Goal: Task Accomplishment & Management: Manage account settings

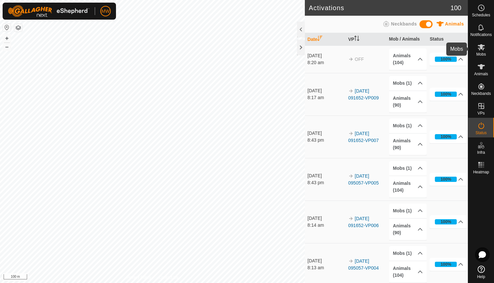
click at [483, 48] on icon at bounding box center [482, 47] width 8 height 8
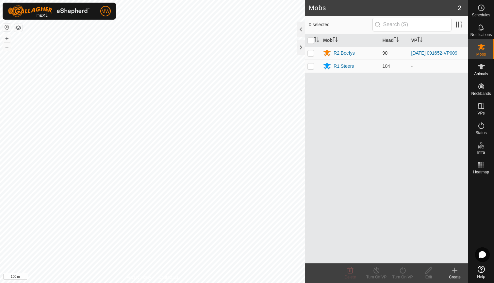
click at [312, 54] on p-checkbox at bounding box center [311, 52] width 7 height 5
checkbox input "true"
click at [405, 270] on icon at bounding box center [403, 270] width 8 height 8
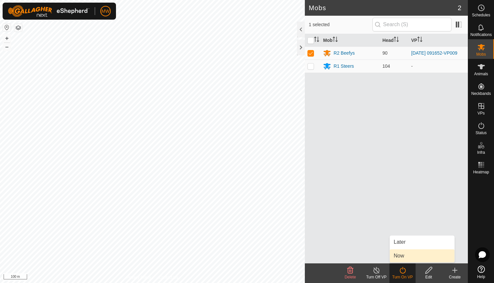
click at [403, 257] on link "Now" at bounding box center [422, 255] width 65 height 13
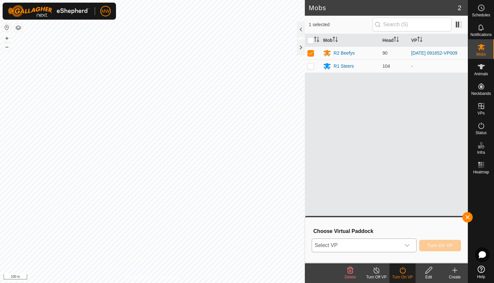
click at [407, 245] on icon "dropdown trigger" at bounding box center [407, 245] width 5 height 5
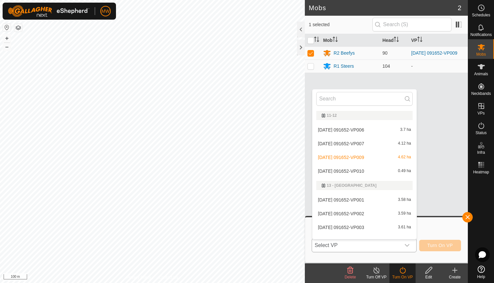
click at [341, 168] on li "2025-08-01 091652-VP010 0.49 ha" at bounding box center [364, 170] width 104 height 13
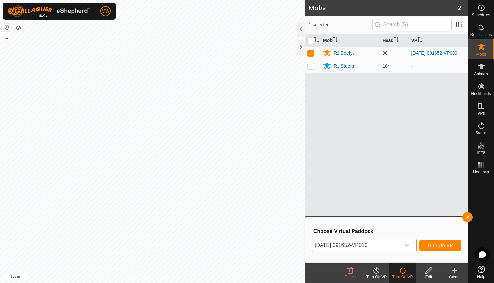
click at [442, 246] on span "Turn On VP" at bounding box center [440, 245] width 25 height 5
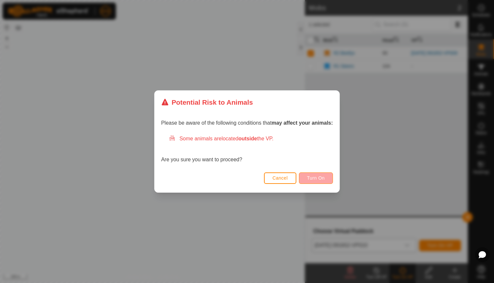
click at [321, 175] on button "Turn On" at bounding box center [316, 177] width 34 height 11
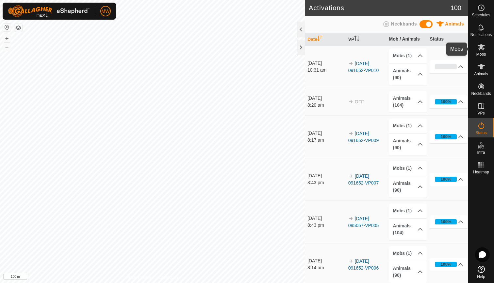
click at [482, 47] on icon at bounding box center [481, 47] width 7 height 6
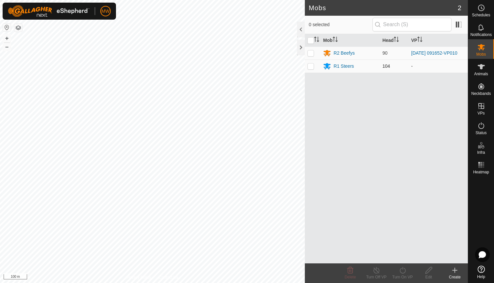
click at [311, 67] on p-checkbox at bounding box center [311, 65] width 7 height 5
checkbox input "true"
click at [351, 270] on icon at bounding box center [350, 270] width 6 height 7
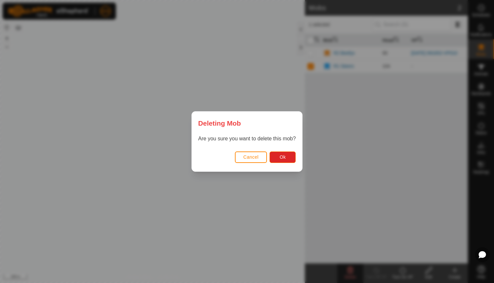
click at [246, 154] on button "Cancel" at bounding box center [251, 156] width 32 height 11
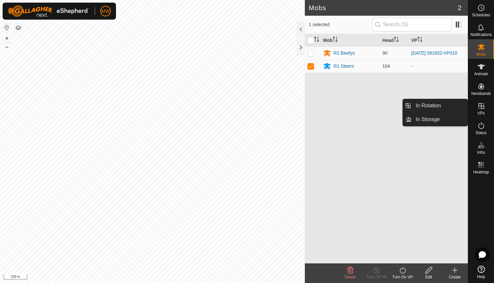
click at [483, 104] on icon at bounding box center [482, 106] width 8 height 8
click at [440, 103] on link "In Rotation" at bounding box center [440, 105] width 56 height 13
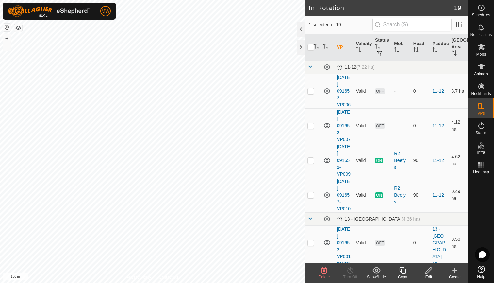
checkbox input "false"
click at [322, 273] on icon at bounding box center [324, 270] width 8 height 8
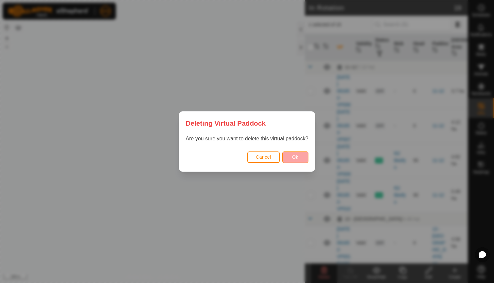
click at [297, 158] on span "Ok" at bounding box center [295, 156] width 6 height 5
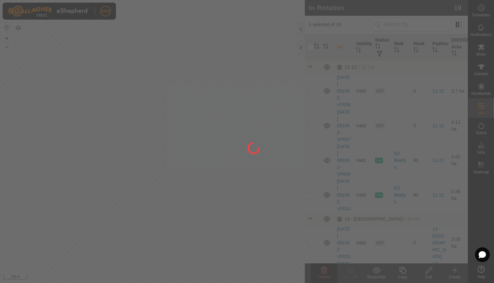
checkbox input "false"
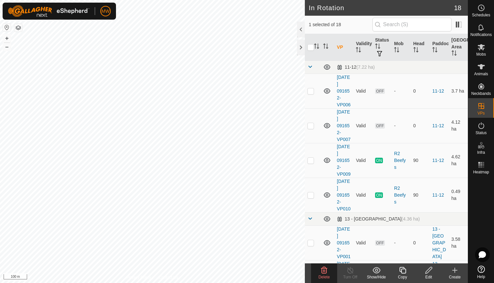
click at [323, 272] on icon at bounding box center [324, 270] width 8 height 8
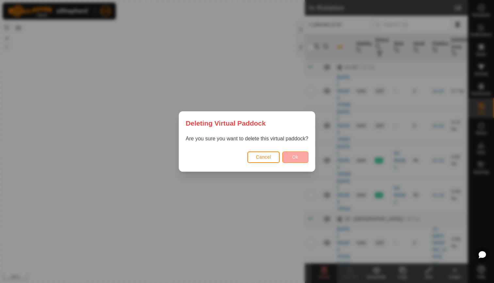
click at [297, 155] on span "Ok" at bounding box center [295, 156] width 6 height 5
checkbox input "false"
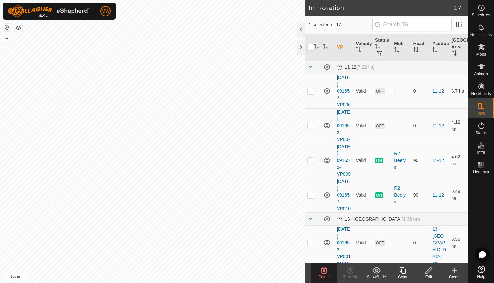
click at [324, 274] on div "Delete" at bounding box center [324, 277] width 26 height 6
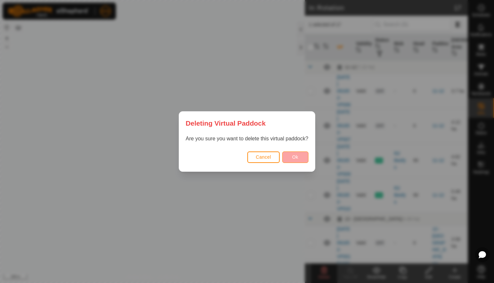
click at [297, 156] on span "Ok" at bounding box center [295, 156] width 6 height 5
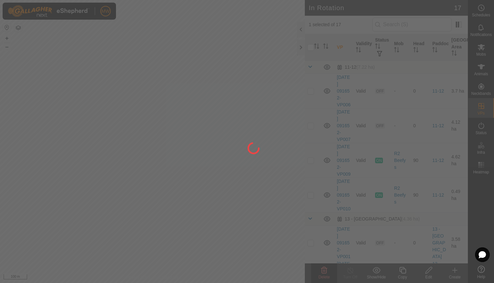
checkbox input "false"
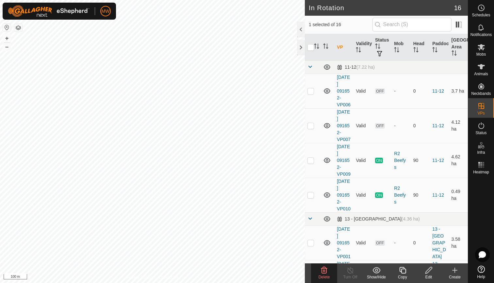
click at [327, 274] on div "Delete" at bounding box center [324, 277] width 26 height 6
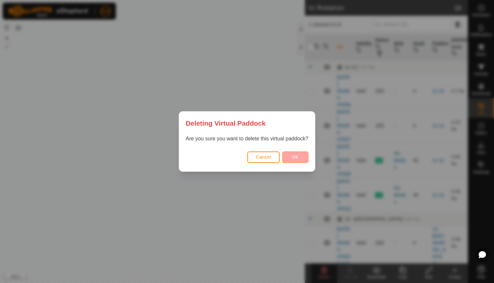
click at [294, 154] on span "Ok" at bounding box center [295, 156] width 6 height 5
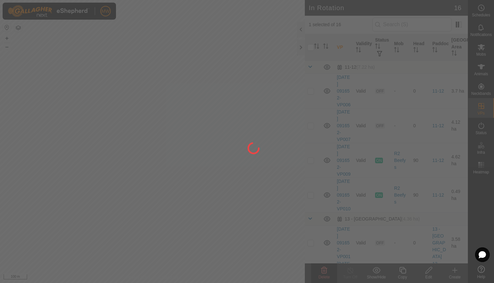
checkbox input "false"
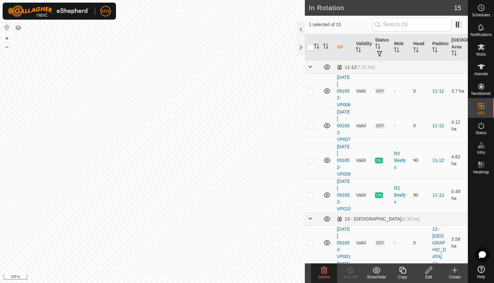
click at [324, 270] on icon at bounding box center [324, 270] width 6 height 7
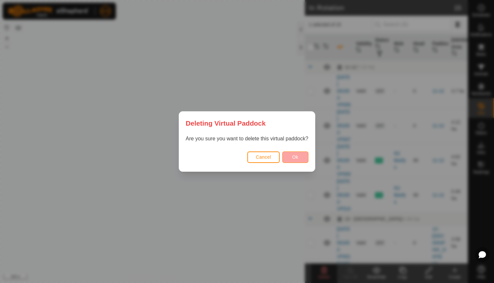
click at [290, 154] on button "Ok" at bounding box center [295, 156] width 26 height 11
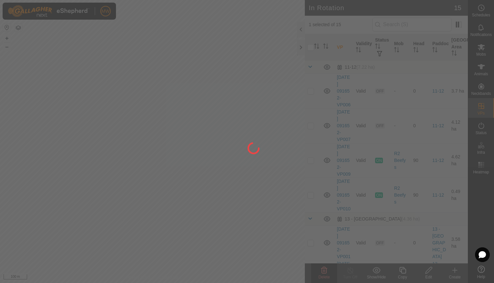
checkbox input "false"
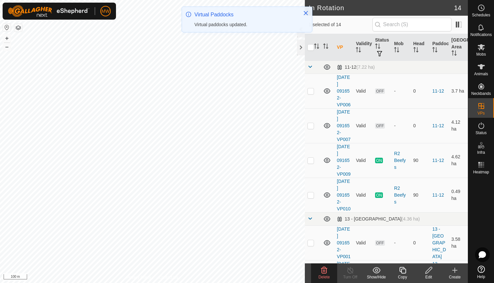
click at [324, 272] on icon at bounding box center [324, 270] width 8 height 8
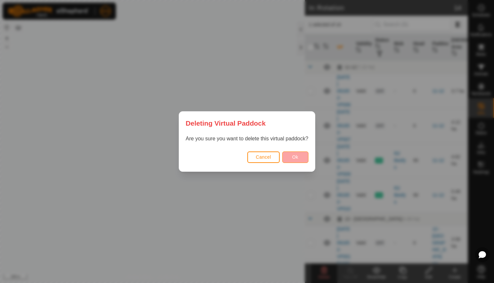
click at [293, 157] on span "Ok" at bounding box center [295, 156] width 6 height 5
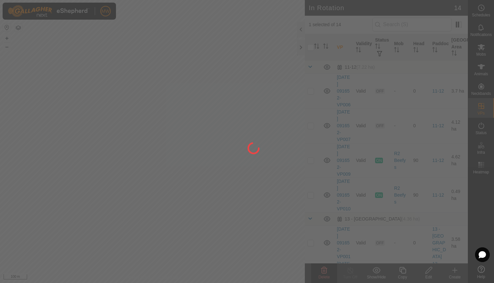
checkbox input "false"
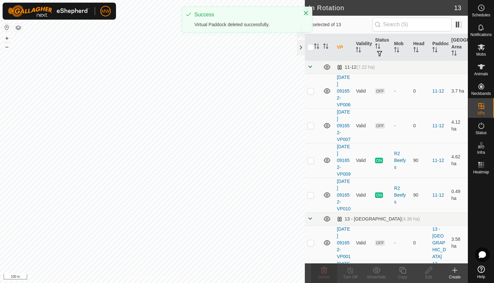
checkbox input "true"
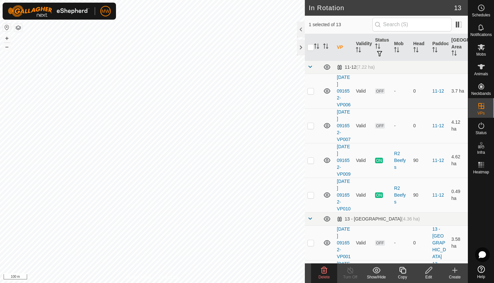
click at [324, 269] on icon at bounding box center [324, 270] width 8 height 8
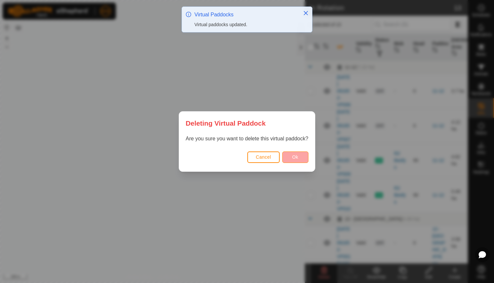
click at [298, 154] on span "Ok" at bounding box center [295, 156] width 6 height 5
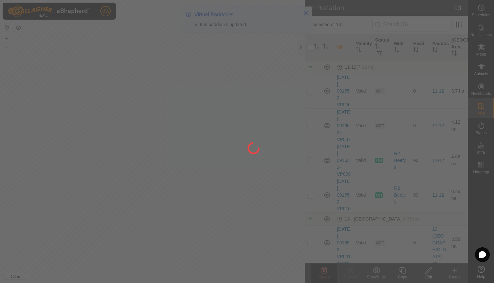
checkbox input "false"
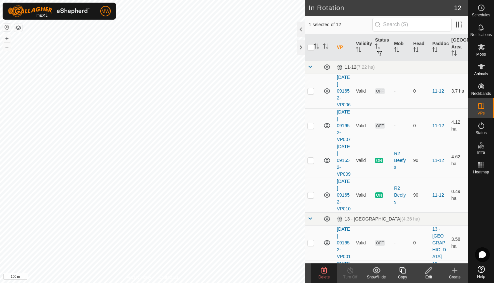
click at [323, 273] on icon at bounding box center [324, 270] width 6 height 7
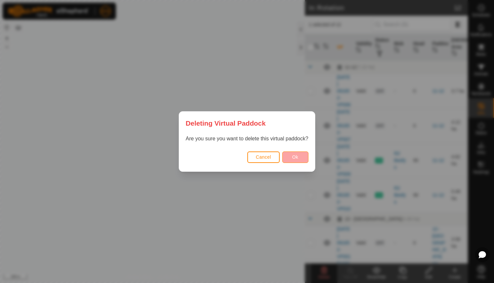
click at [297, 154] on span "Ok" at bounding box center [295, 156] width 6 height 5
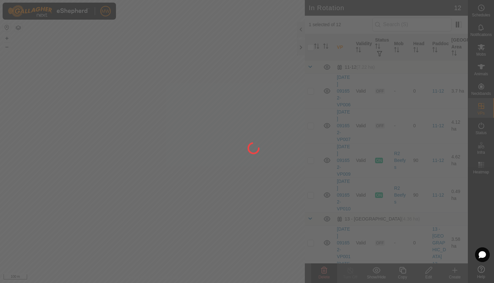
checkbox input "false"
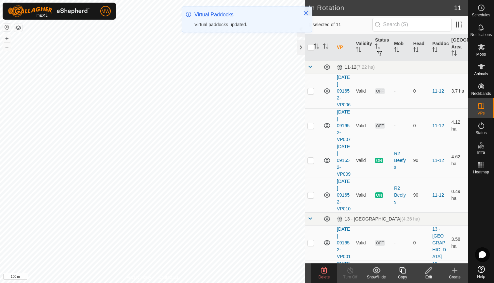
click at [325, 272] on icon at bounding box center [324, 270] width 8 height 8
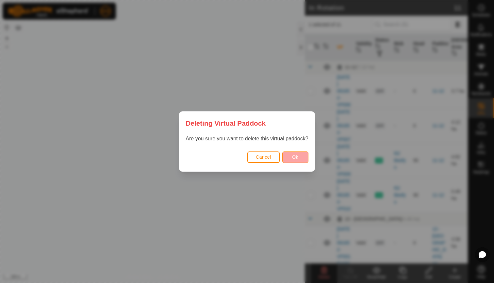
click at [297, 157] on span "Ok" at bounding box center [295, 156] width 6 height 5
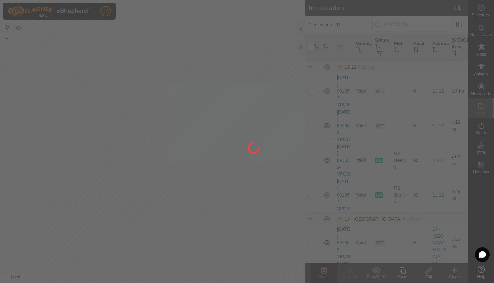
checkbox input "false"
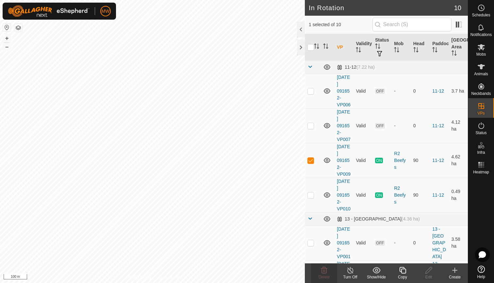
checkbox input "false"
click at [324, 270] on icon at bounding box center [324, 270] width 6 height 7
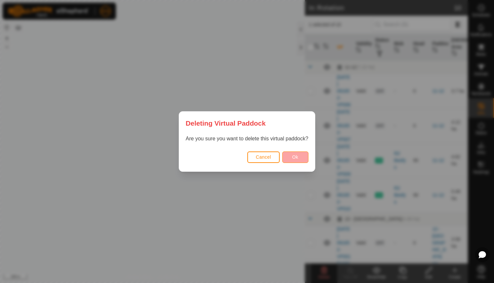
click at [300, 158] on button "Ok" at bounding box center [295, 156] width 26 height 11
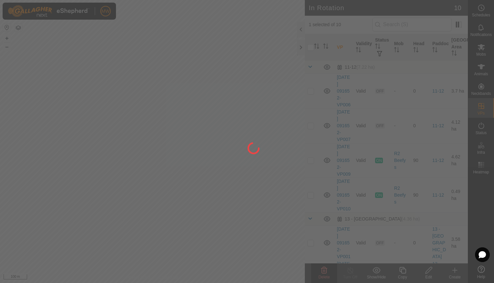
checkbox input "false"
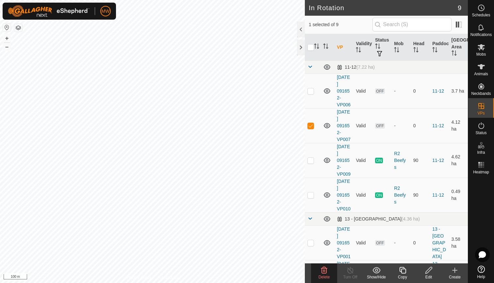
click at [325, 271] on icon at bounding box center [324, 270] width 6 height 7
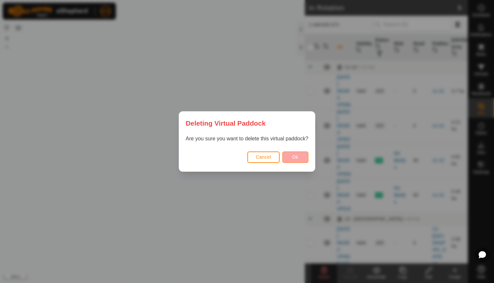
click at [302, 155] on button "Ok" at bounding box center [295, 156] width 26 height 11
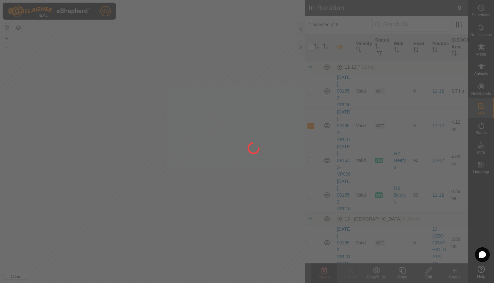
checkbox input "false"
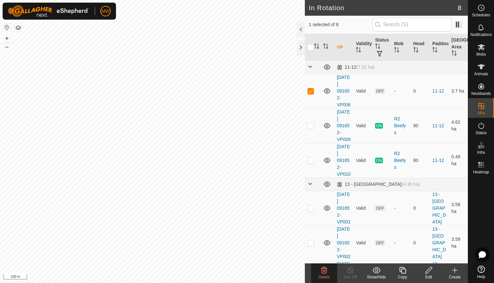
click at [327, 275] on span "Delete" at bounding box center [324, 277] width 11 height 5
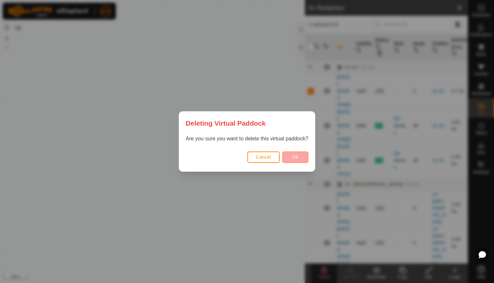
click at [297, 152] on button "Ok" at bounding box center [295, 156] width 26 height 11
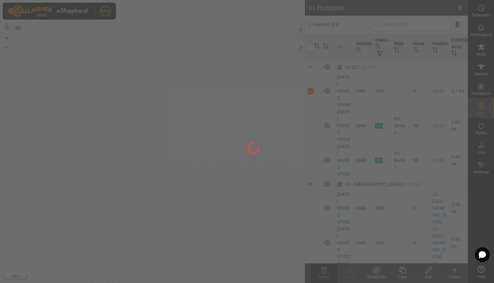
checkbox input "false"
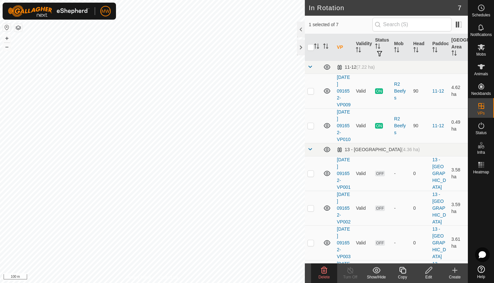
click at [323, 269] on icon at bounding box center [324, 270] width 8 height 8
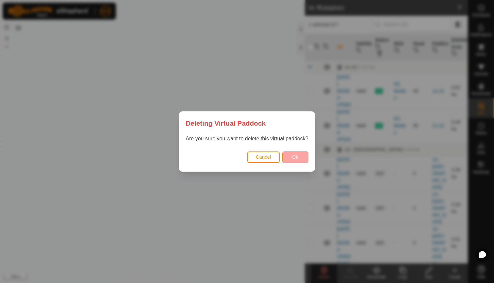
click at [294, 157] on span "Ok" at bounding box center [295, 156] width 6 height 5
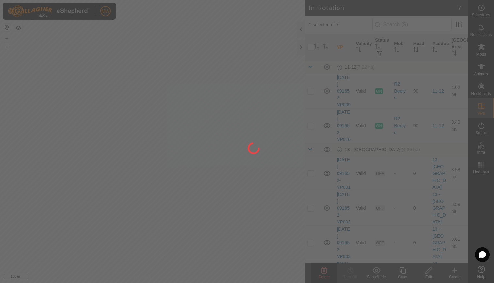
checkbox input "false"
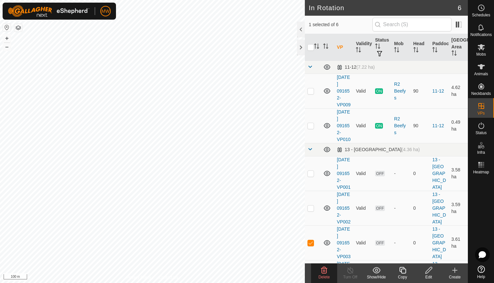
click at [323, 274] on div "Delete" at bounding box center [324, 277] width 26 height 6
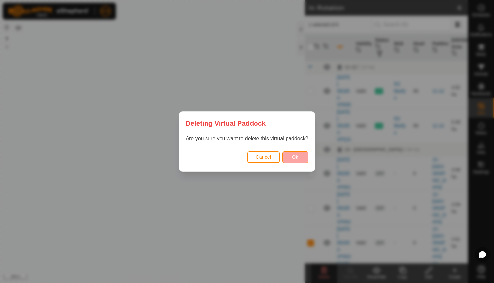
click at [297, 157] on span "Ok" at bounding box center [295, 156] width 6 height 5
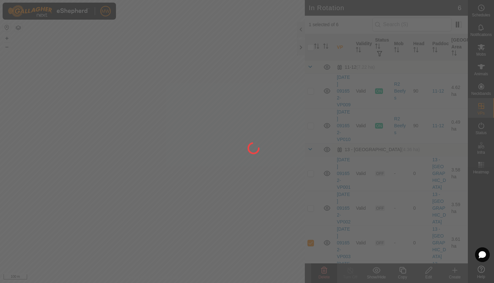
checkbox input "false"
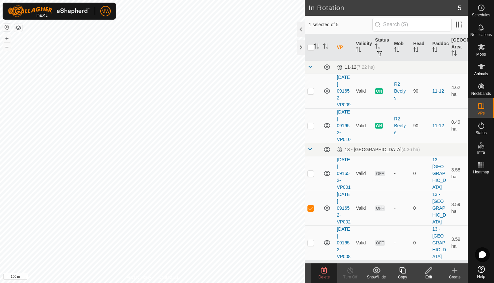
click at [325, 269] on icon at bounding box center [324, 270] width 8 height 8
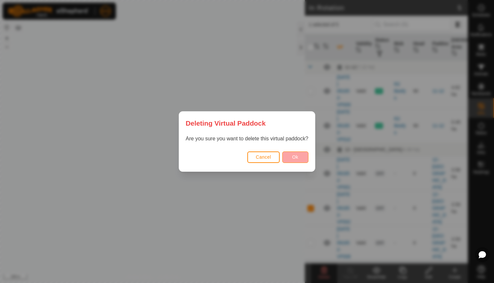
click at [299, 156] on button "Ok" at bounding box center [295, 156] width 26 height 11
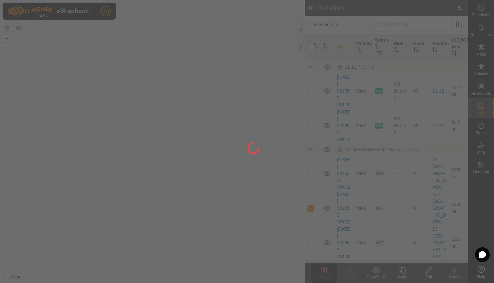
checkbox input "false"
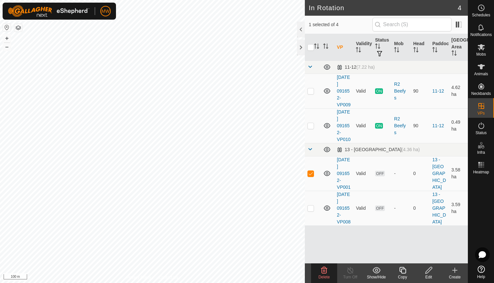
click at [323, 272] on icon at bounding box center [324, 270] width 8 height 8
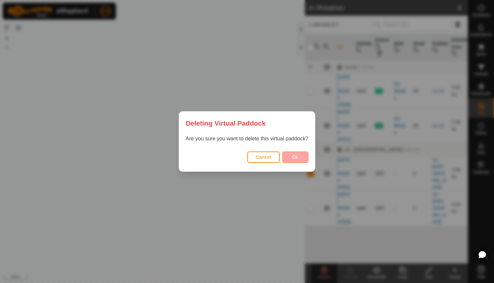
click at [297, 159] on span "Ok" at bounding box center [295, 156] width 6 height 5
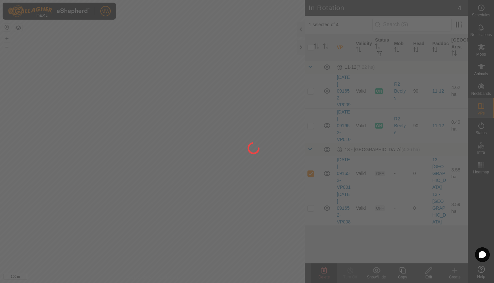
checkbox input "false"
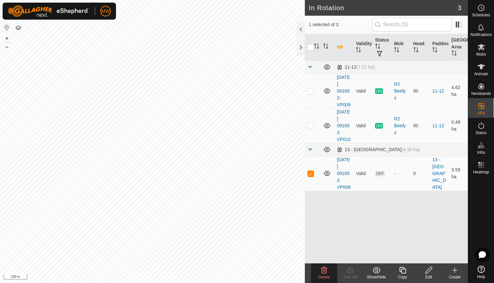
click at [324, 269] on icon at bounding box center [324, 270] width 8 height 8
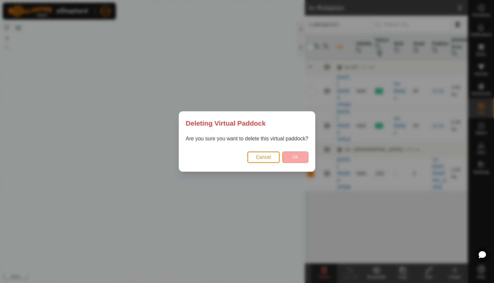
click at [297, 160] on button "Ok" at bounding box center [295, 156] width 26 height 11
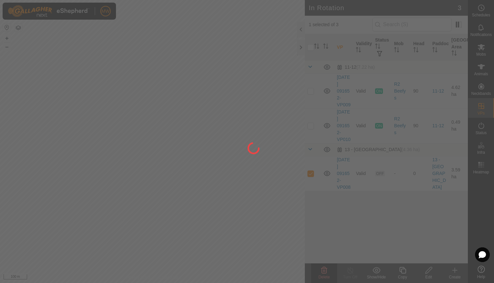
checkbox input "false"
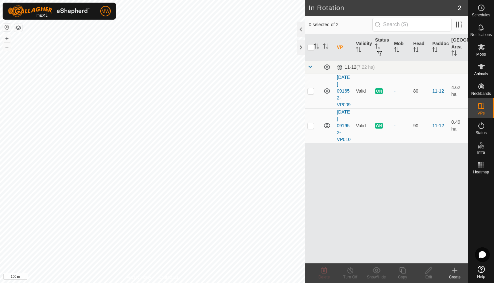
checkbox input "true"
click at [349, 270] on icon at bounding box center [350, 270] width 8 height 8
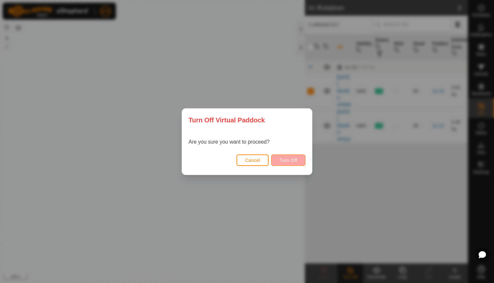
click at [289, 159] on span "Turn Off" at bounding box center [288, 160] width 18 height 5
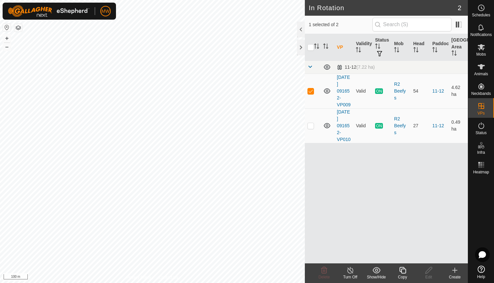
click at [349, 270] on icon at bounding box center [350, 270] width 8 height 8
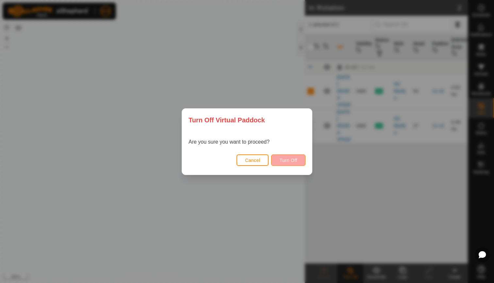
click at [290, 162] on span "Turn Off" at bounding box center [288, 160] width 18 height 5
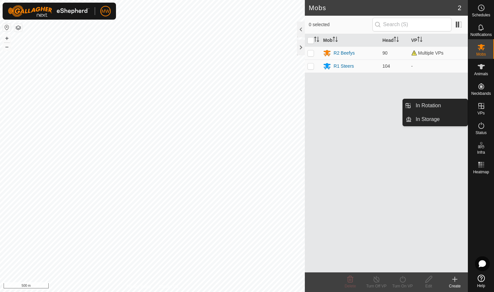
click at [261, 110] on es-virtualpaddocks-svg-icon at bounding box center [482, 106] width 12 height 10
click at [261, 105] on link "In Rotation" at bounding box center [440, 105] width 56 height 13
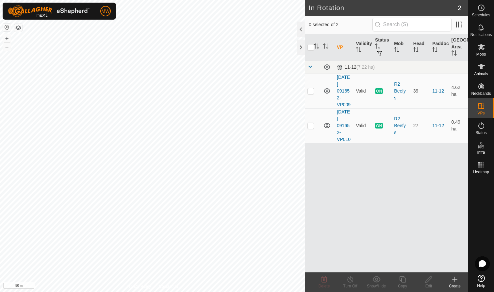
checkbox input "true"
click at [349, 282] on icon at bounding box center [350, 279] width 6 height 7
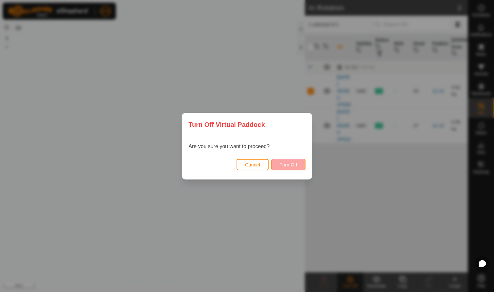
click at [293, 165] on span "Turn Off" at bounding box center [288, 164] width 18 height 5
